Goal: Task Accomplishment & Management: Manage account settings

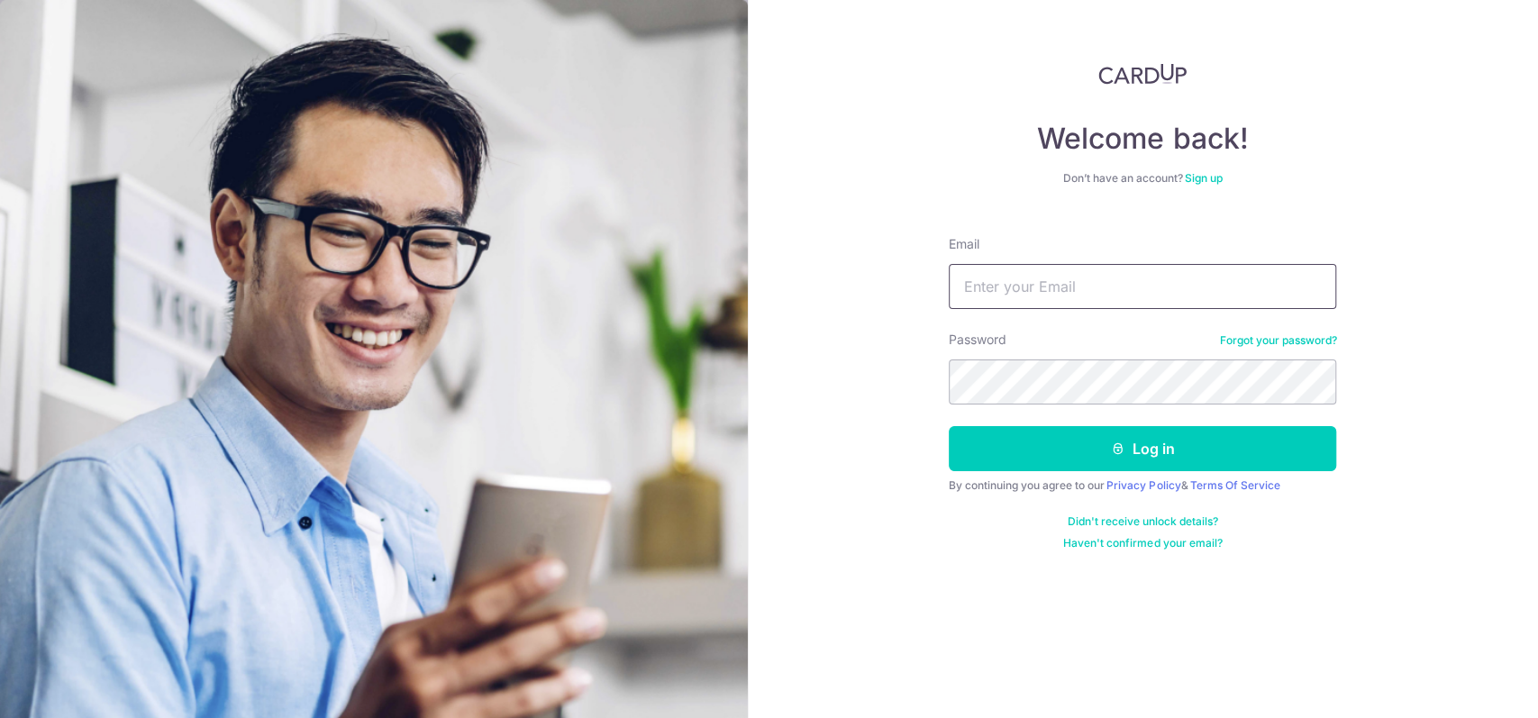
type input "[EMAIL_ADDRESS][DOMAIN_NAME]"
click at [1060, 446] on button "Log in" at bounding box center [1143, 448] width 388 height 45
